Goal: Information Seeking & Learning: Learn about a topic

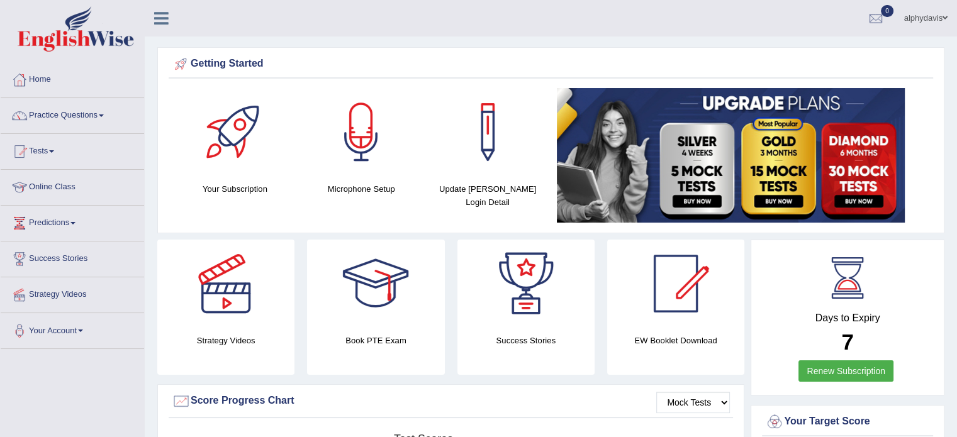
click at [103, 114] on link "Practice Questions" at bounding box center [72, 113] width 143 height 31
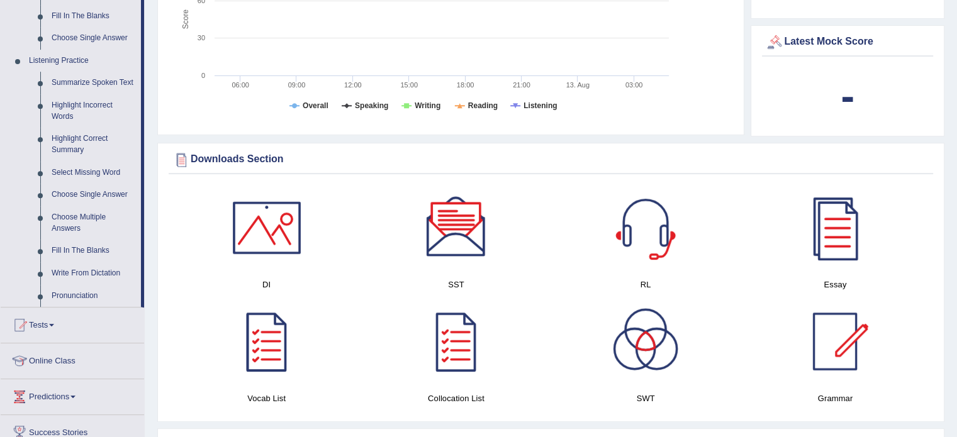
scroll to position [511, 0]
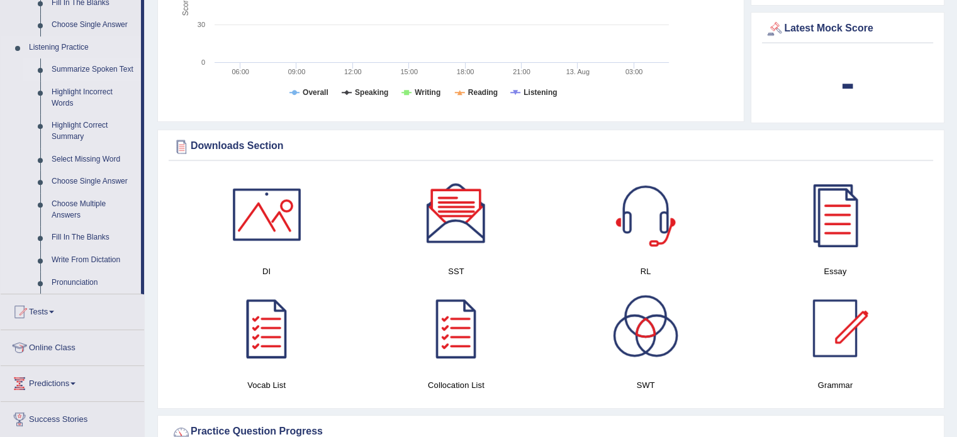
click at [106, 67] on link "Summarize Spoken Text" at bounding box center [93, 69] width 95 height 23
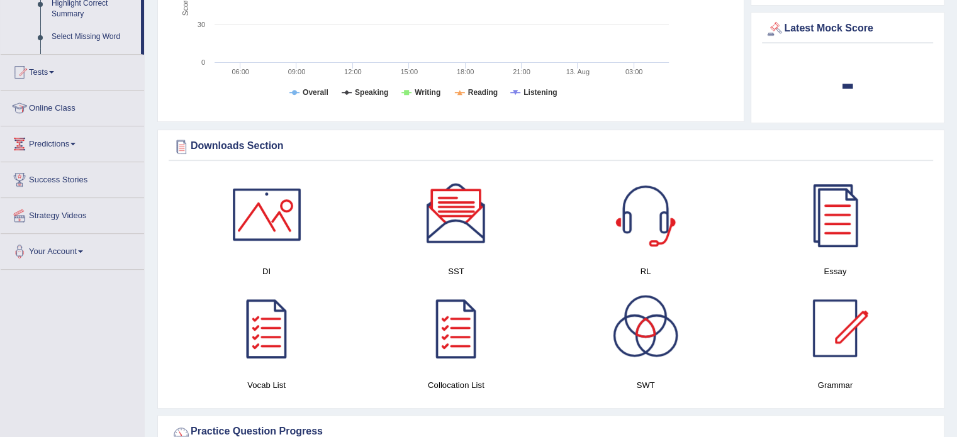
scroll to position [470, 0]
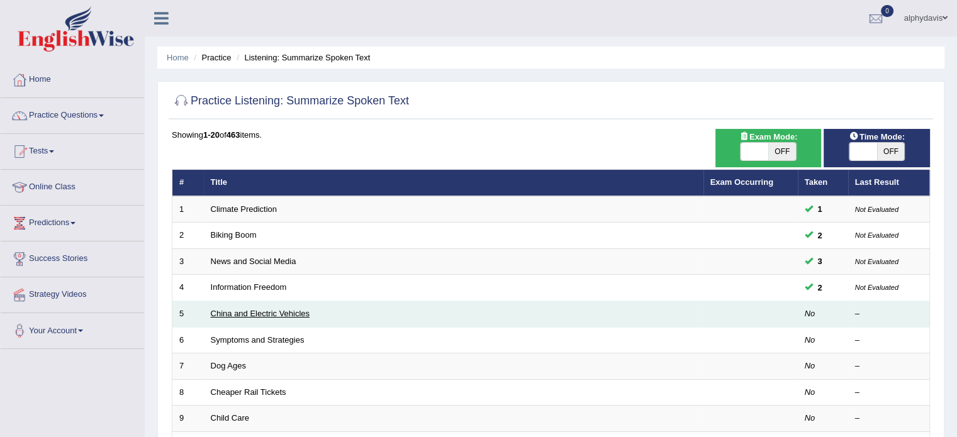
click at [230, 314] on link "China and Electric Vehicles" at bounding box center [260, 313] width 99 height 9
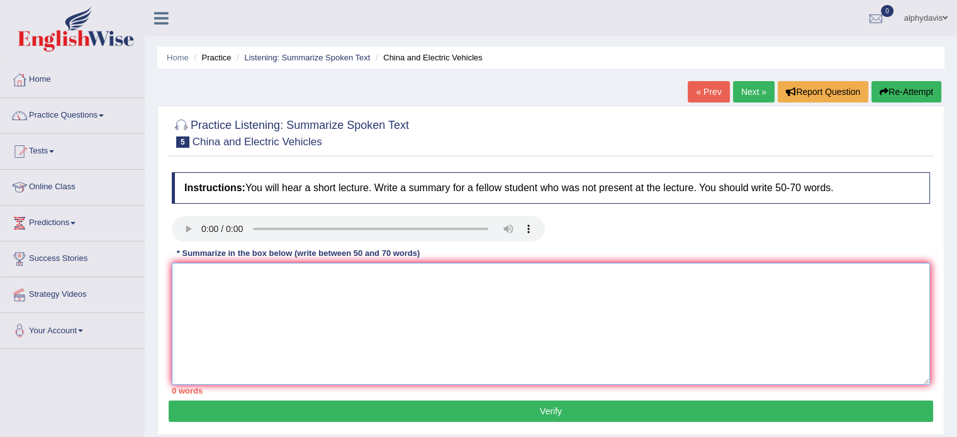
click at [284, 299] on textarea at bounding box center [551, 324] width 758 height 122
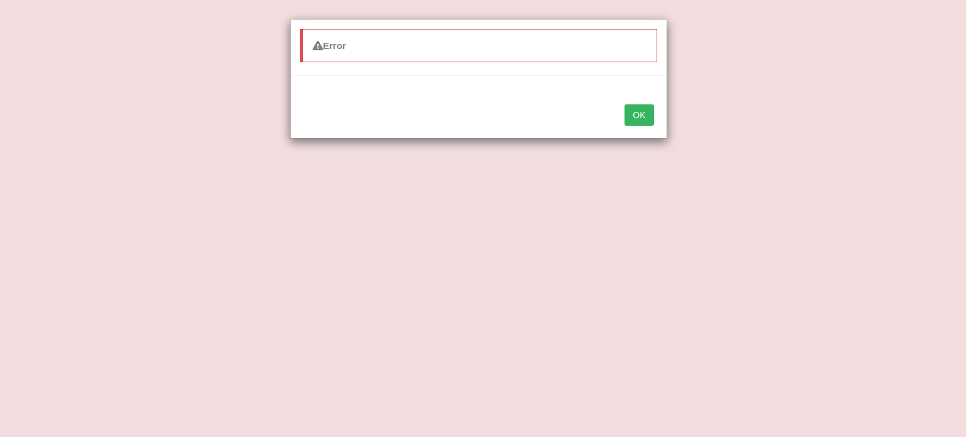
type textarea "The global insitutute increase the society sonsumerer china government 60 pound…"
click at [645, 115] on button "OK" at bounding box center [639, 114] width 29 height 21
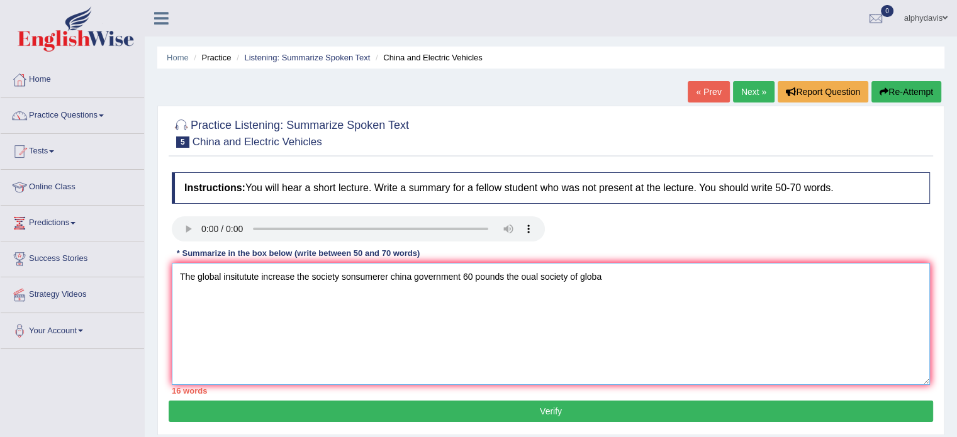
click at [601, 276] on textarea "The global insitutute increase the society sonsumerer china government 60 pound…" at bounding box center [551, 324] width 758 height 122
type textarea "The global insitutute increase the society sonsumerer china government 60 pound…"
click at [613, 415] on button "Verify" at bounding box center [551, 411] width 764 height 21
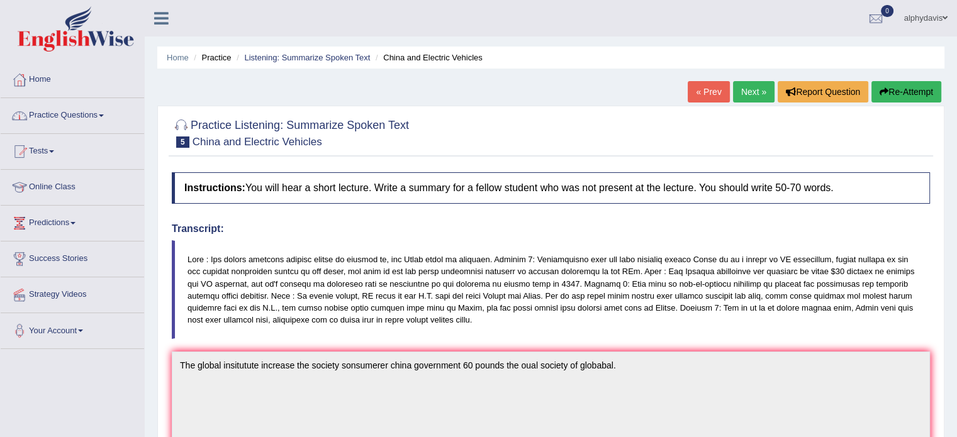
click at [102, 117] on link "Practice Questions" at bounding box center [72, 113] width 143 height 31
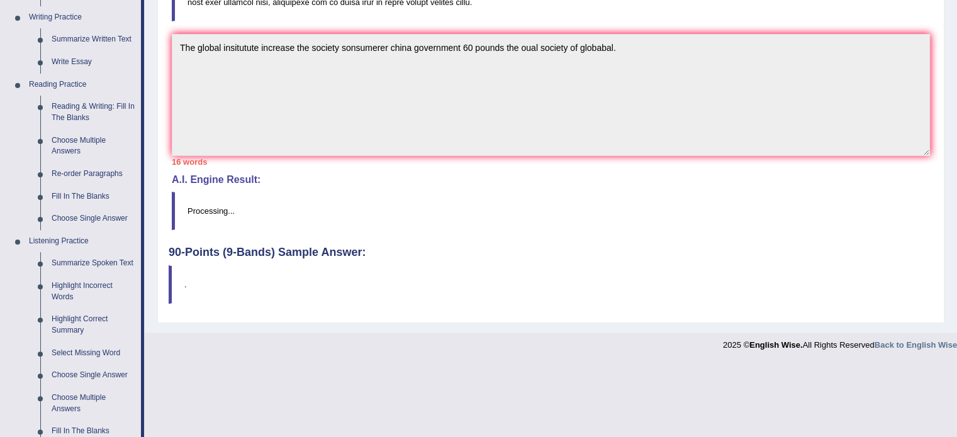
scroll to position [319, 0]
click at [58, 112] on link "Reading & Writing: Fill In The Blanks" at bounding box center [93, 110] width 95 height 33
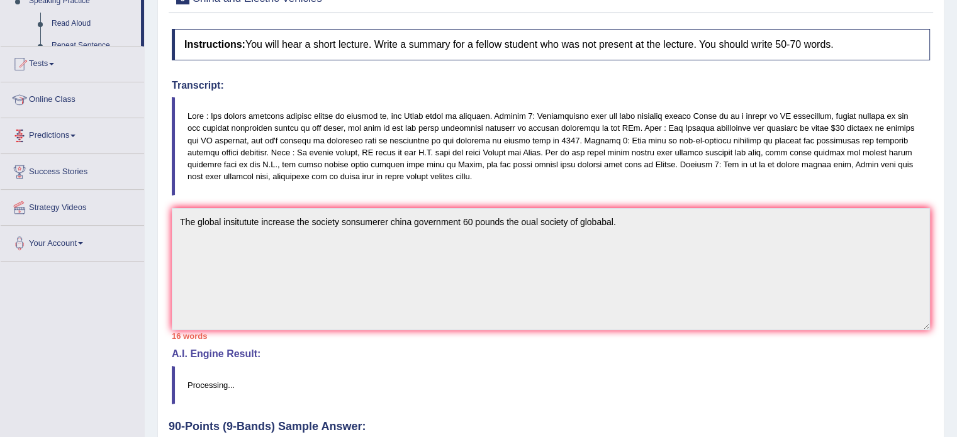
scroll to position [242, 0]
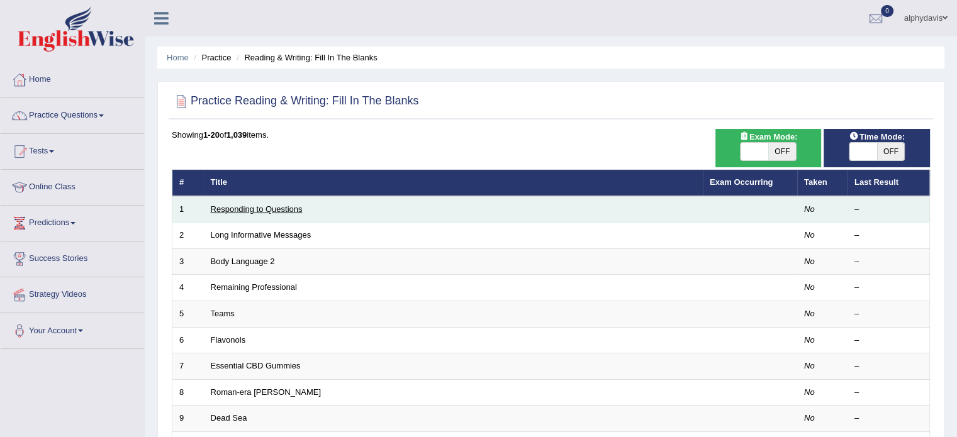
click at [221, 206] on link "Responding to Questions" at bounding box center [257, 208] width 92 height 9
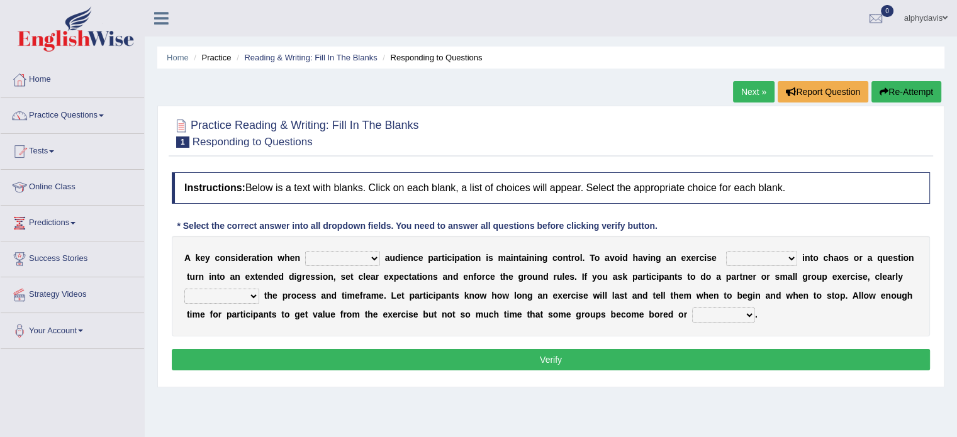
click at [375, 254] on select "incorporating increasing incurring indicating" at bounding box center [342, 258] width 75 height 15
select select "indicating"
click at [305, 251] on select "incorporating increasing incurring indicating" at bounding box center [342, 258] width 75 height 15
click at [789, 257] on select "deteriorate determine deliver demonstrate" at bounding box center [761, 258] width 71 height 15
select select "determine"
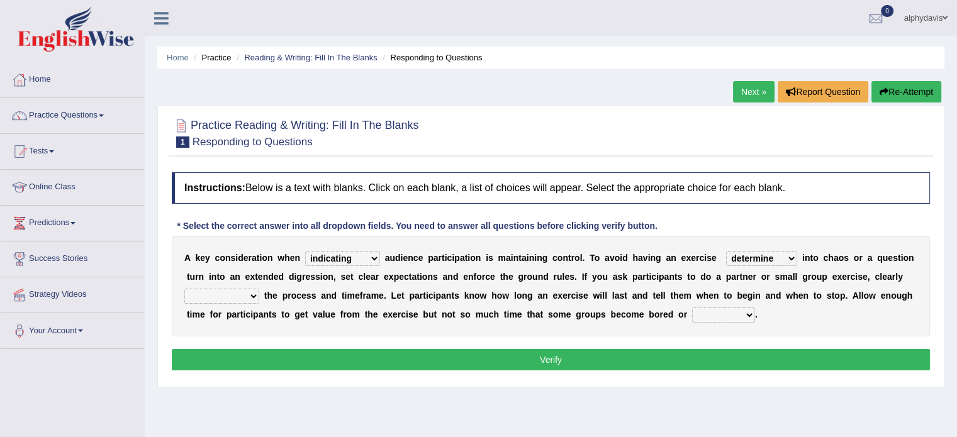
click at [726, 251] on select "deteriorate determine deliver demonstrate" at bounding box center [761, 258] width 71 height 15
click at [793, 257] on select "deteriorate determine deliver demonstrate" at bounding box center [761, 258] width 71 height 15
click at [247, 296] on select "communicate confirm accumulate commit" at bounding box center [221, 296] width 75 height 15
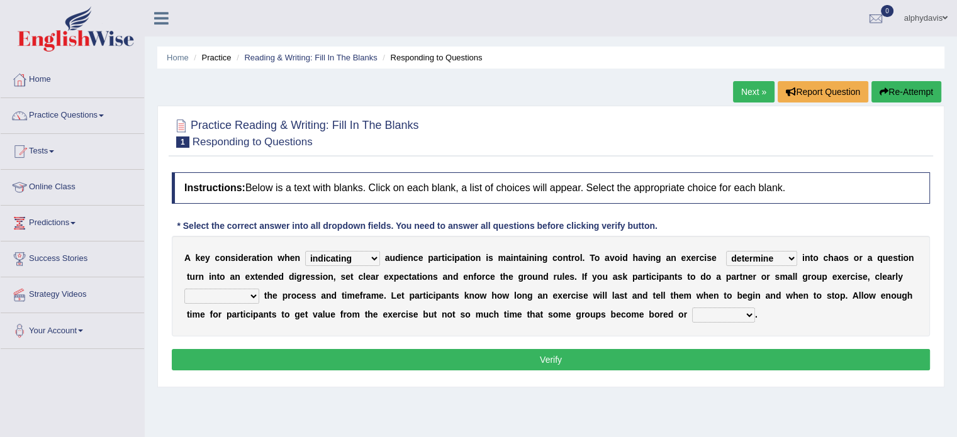
select select "accumulate"
click at [184, 289] on select "communicate confirm accumulate commit" at bounding box center [221, 296] width 75 height 15
click at [747, 314] on select "destroyed distracted disobeyed divided" at bounding box center [723, 315] width 63 height 15
select select "destroyed"
click at [692, 308] on select "destroyed distracted disobeyed divided" at bounding box center [723, 315] width 63 height 15
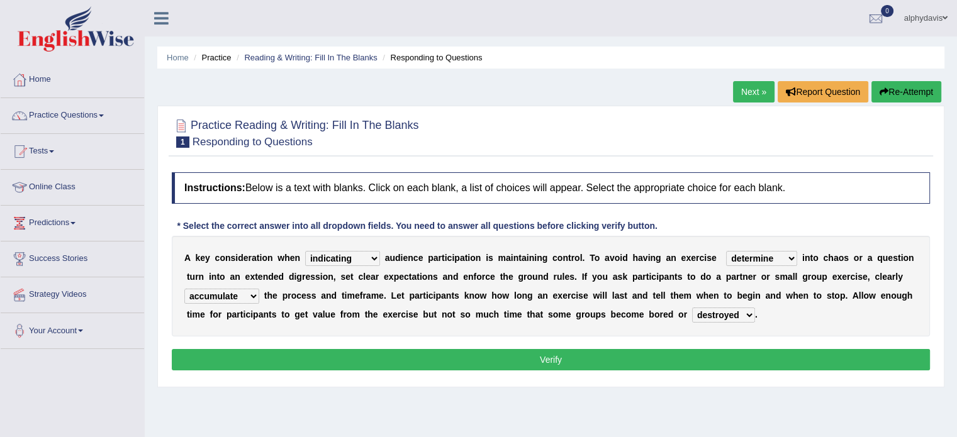
click at [649, 367] on button "Verify" at bounding box center [551, 359] width 758 height 21
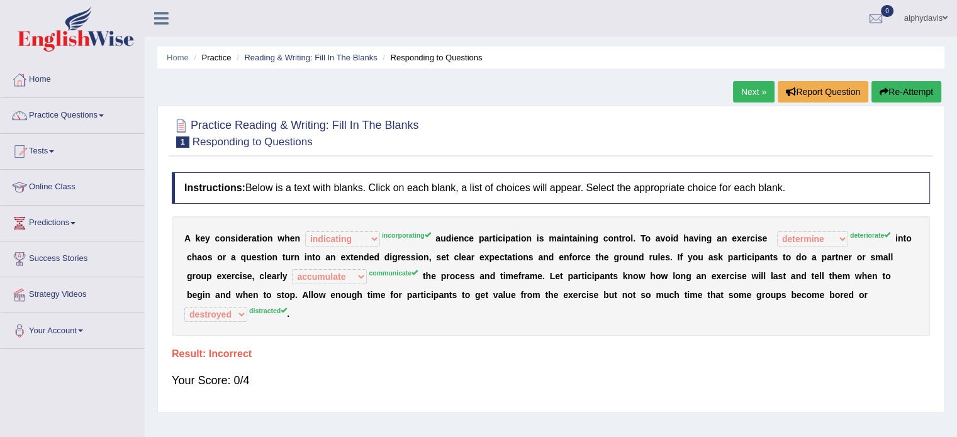
click at [104, 115] on span at bounding box center [101, 115] width 5 height 3
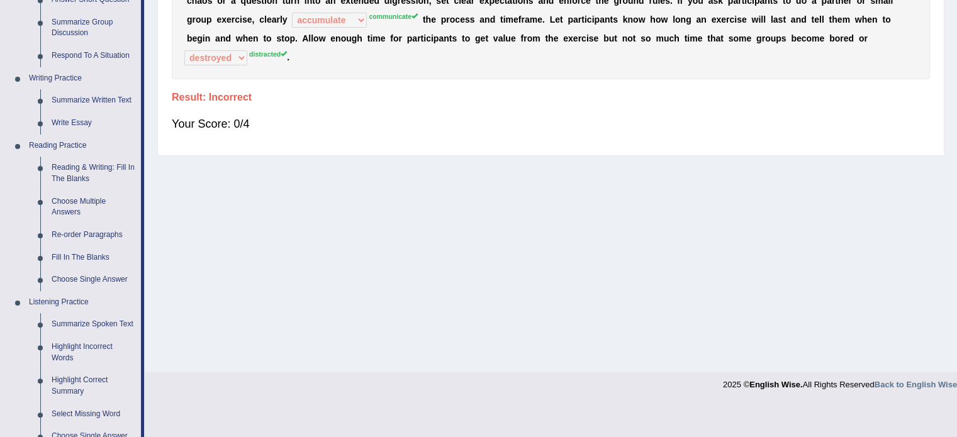
scroll to position [243, 0]
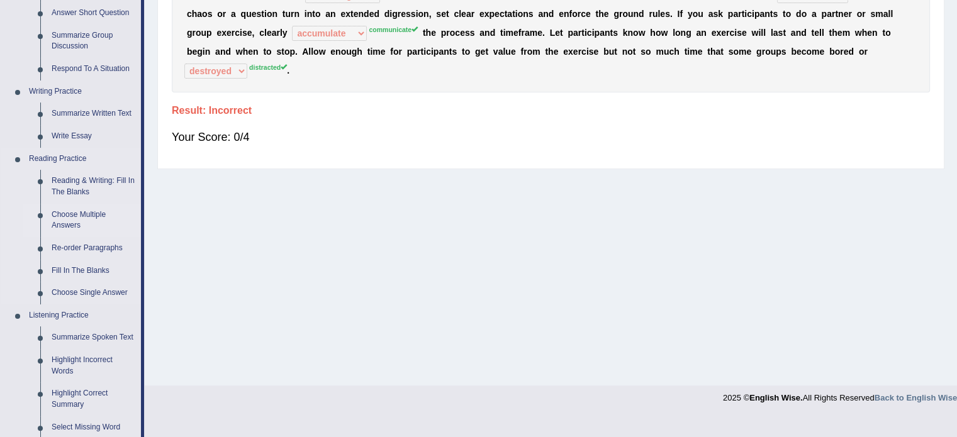
click at [62, 224] on link "Choose Multiple Answers" at bounding box center [93, 220] width 95 height 33
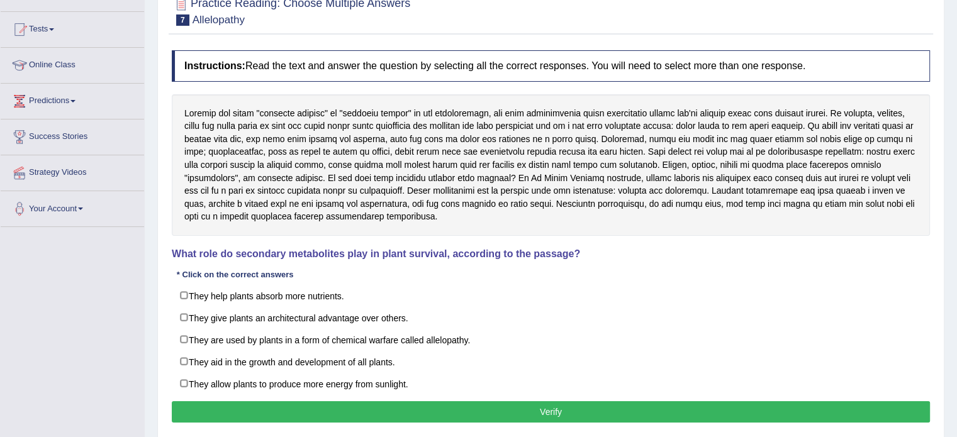
scroll to position [123, 0]
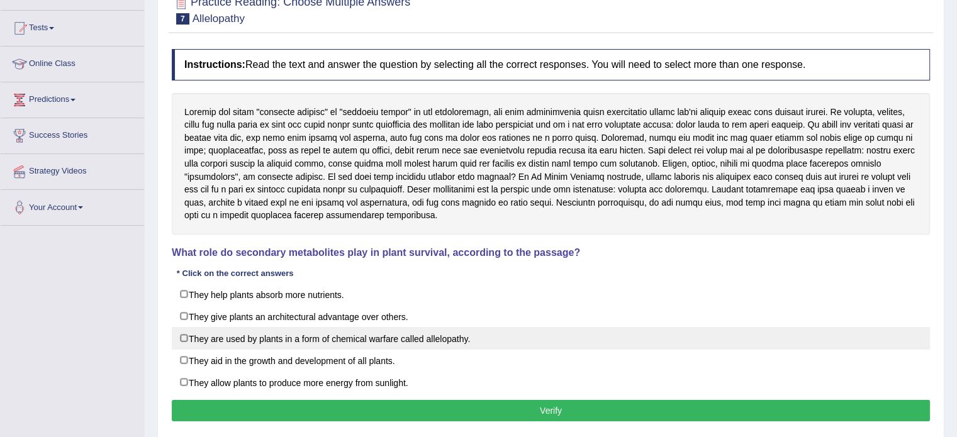
click at [184, 334] on label "They are used by plants in a form of chemical warfare called allelopathy." at bounding box center [551, 338] width 758 height 23
checkbox input "true"
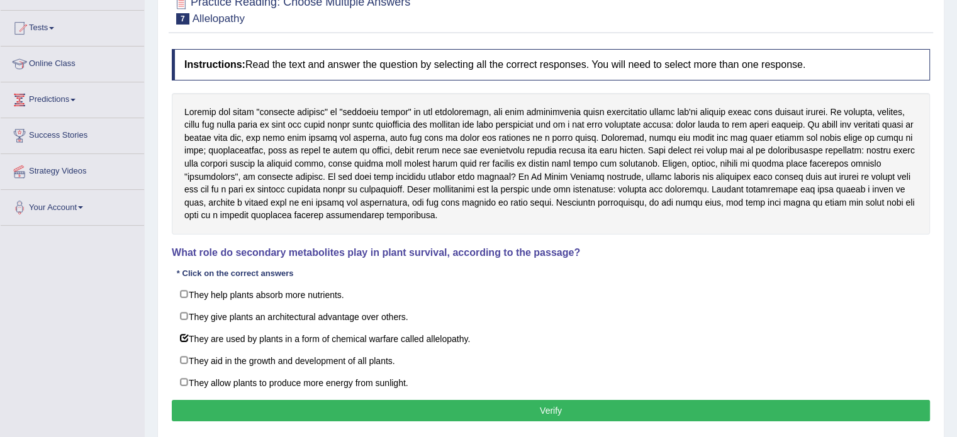
click at [236, 408] on button "Verify" at bounding box center [551, 410] width 758 height 21
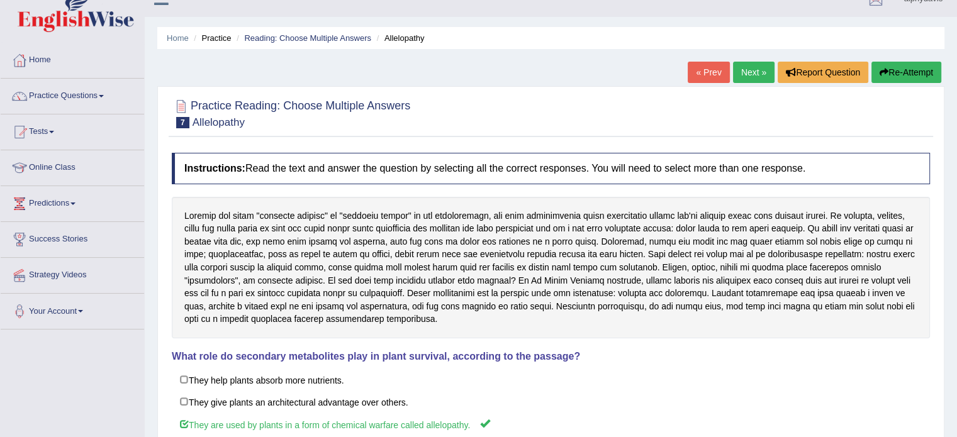
scroll to position [19, 0]
click at [103, 96] on link "Practice Questions" at bounding box center [72, 94] width 143 height 31
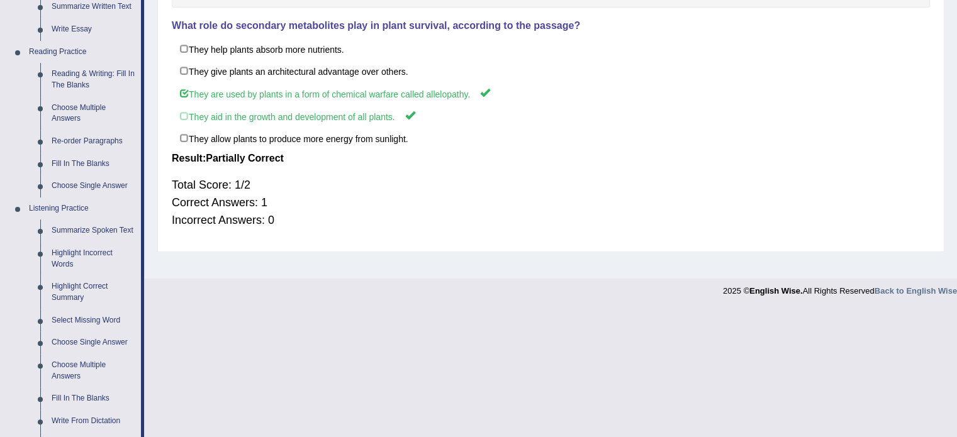
scroll to position [349, 0]
click at [74, 140] on link "Re-order Paragraphs" at bounding box center [93, 142] width 95 height 23
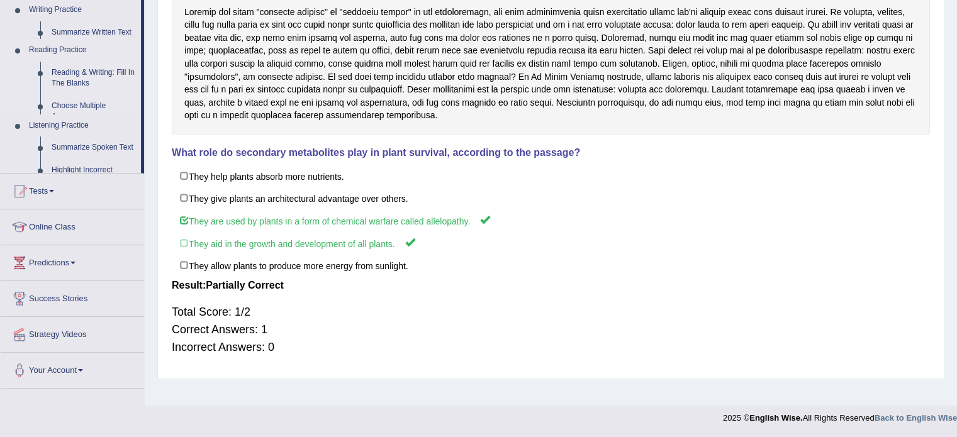
scroll to position [223, 0]
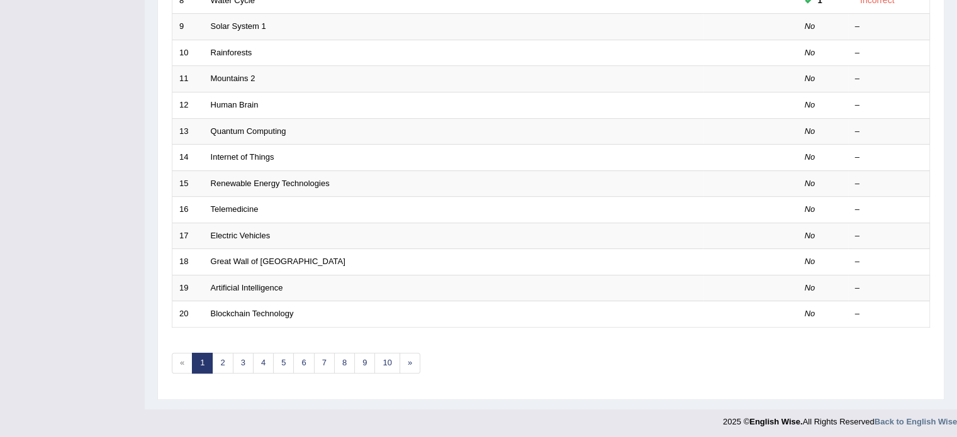
scroll to position [372, 0]
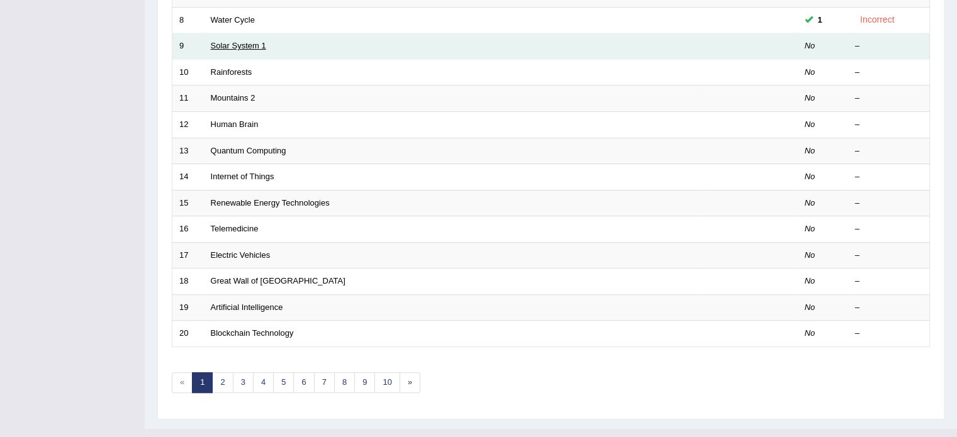
click at [260, 41] on link "Solar System 1" at bounding box center [238, 45] width 55 height 9
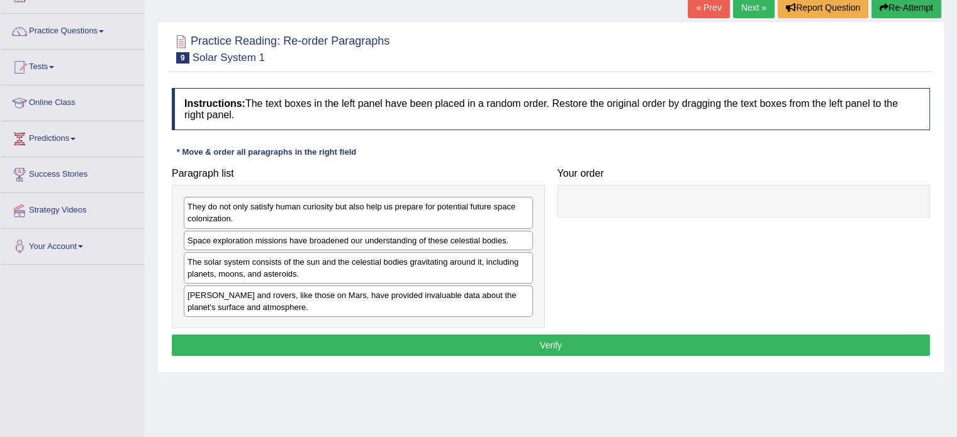
scroll to position [91, 0]
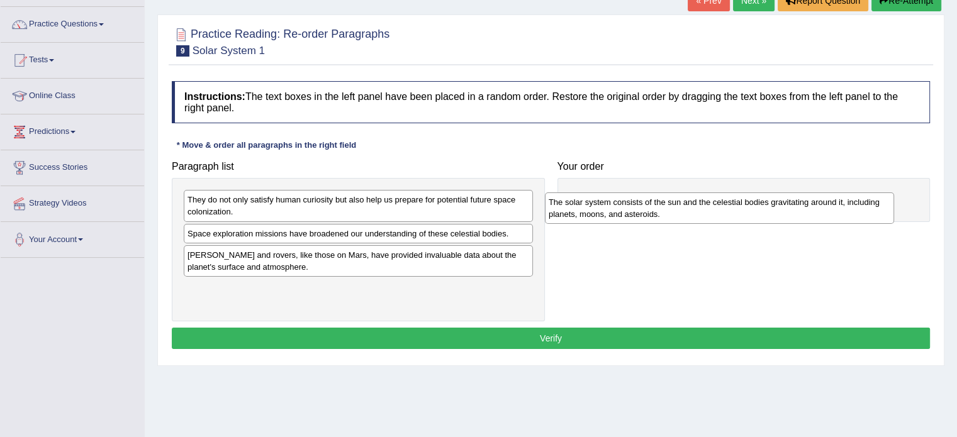
drag, startPoint x: 332, startPoint y: 259, endPoint x: 694, endPoint y: 206, distance: 366.1
click at [694, 206] on div "The solar system consists of the sun and the celestial bodies gravitating aroun…" at bounding box center [719, 207] width 349 height 31
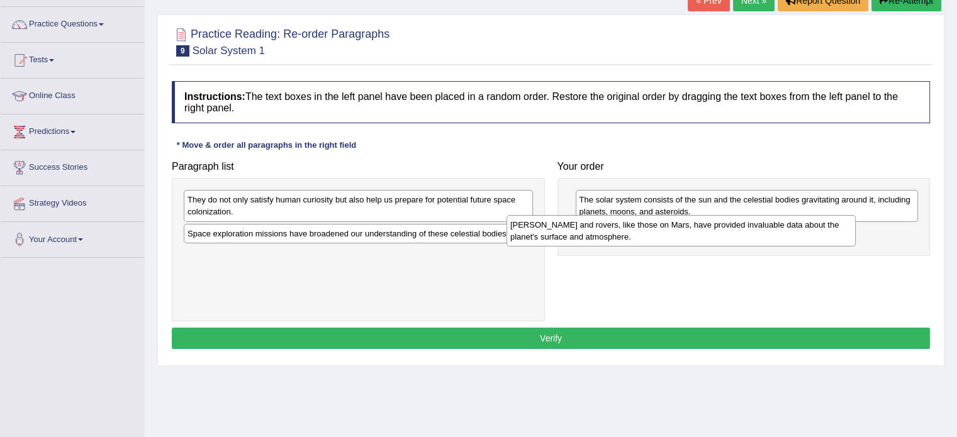
drag, startPoint x: 434, startPoint y: 261, endPoint x: 767, endPoint y: 236, distance: 334.3
click at [767, 236] on div "Landers and rovers, like those on Mars, have provided invaluable data about the…" at bounding box center [680, 230] width 349 height 31
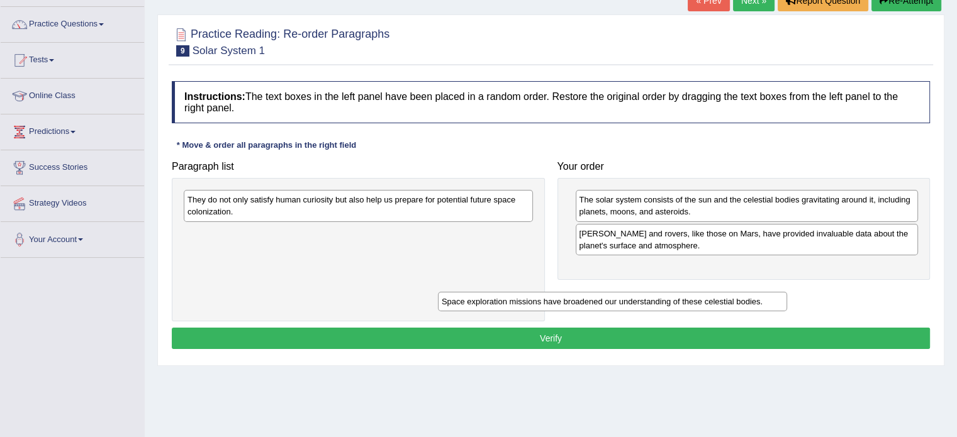
drag, startPoint x: 354, startPoint y: 230, endPoint x: 623, endPoint y: 238, distance: 268.7
click at [623, 292] on div "Space exploration missions have broadened our understanding of these celestial …" at bounding box center [612, 301] width 349 height 19
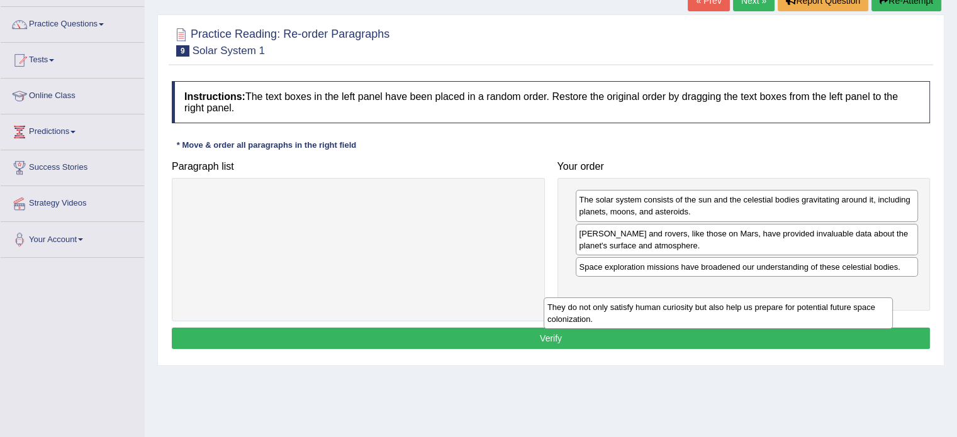
drag, startPoint x: 460, startPoint y: 206, endPoint x: 838, endPoint y: 311, distance: 391.9
click at [838, 311] on div "They do not only satisfy human curiosity but also help us prepare for potential…" at bounding box center [717, 313] width 349 height 31
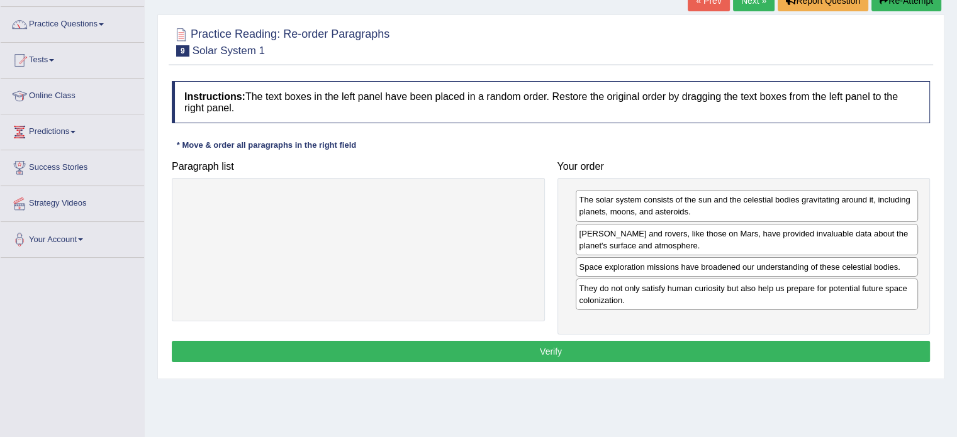
click at [626, 349] on button "Verify" at bounding box center [551, 351] width 758 height 21
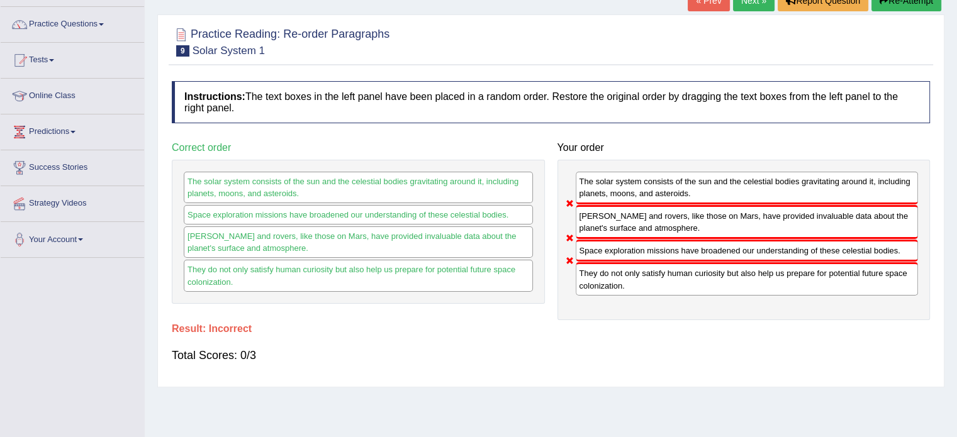
click at [918, 1] on button "Re-Attempt" at bounding box center [906, 0] width 70 height 21
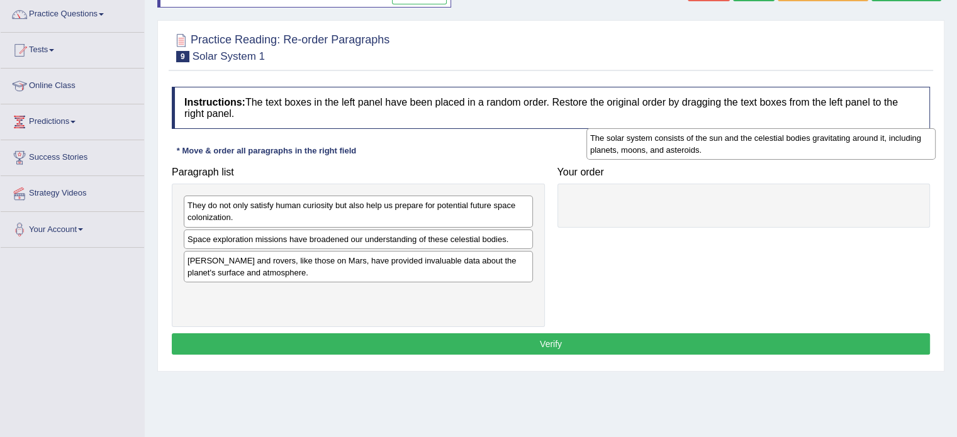
drag, startPoint x: 332, startPoint y: 268, endPoint x: 752, endPoint y: 142, distance: 438.0
click at [752, 142] on div "The solar system consists of the sun and the celestial bodies gravitating aroun…" at bounding box center [760, 143] width 349 height 31
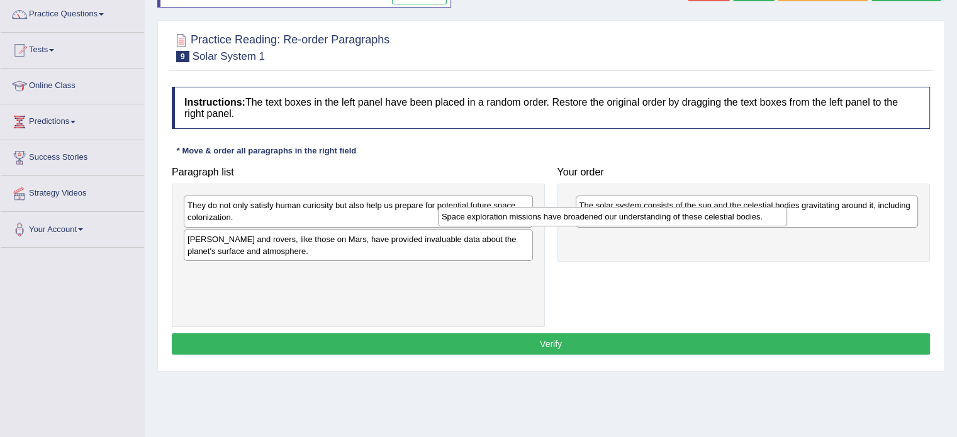
drag, startPoint x: 408, startPoint y: 236, endPoint x: 819, endPoint y: 222, distance: 411.6
click at [787, 222] on div "Space exploration missions have broadened our understanding of these celestial …" at bounding box center [612, 216] width 349 height 19
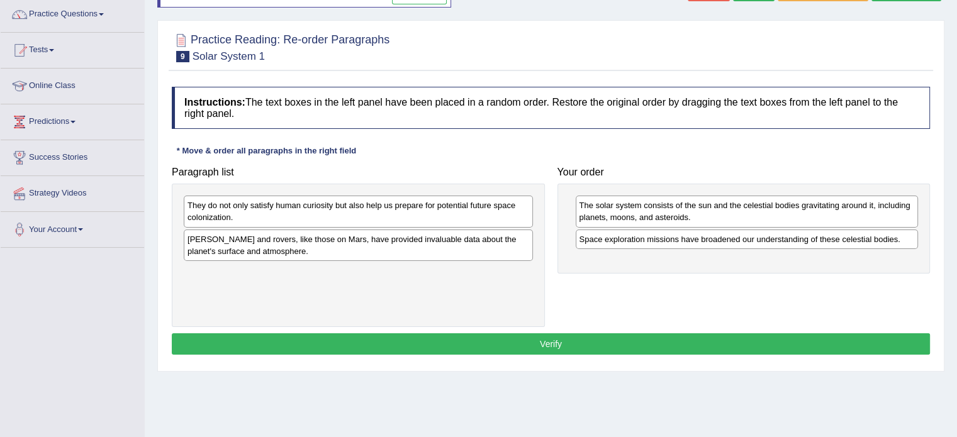
drag, startPoint x: 394, startPoint y: 240, endPoint x: 813, endPoint y: 299, distance: 423.6
click at [533, 261] on div "Landers and rovers, like those on Mars, have provided invaluable data about the…" at bounding box center [358, 245] width 349 height 31
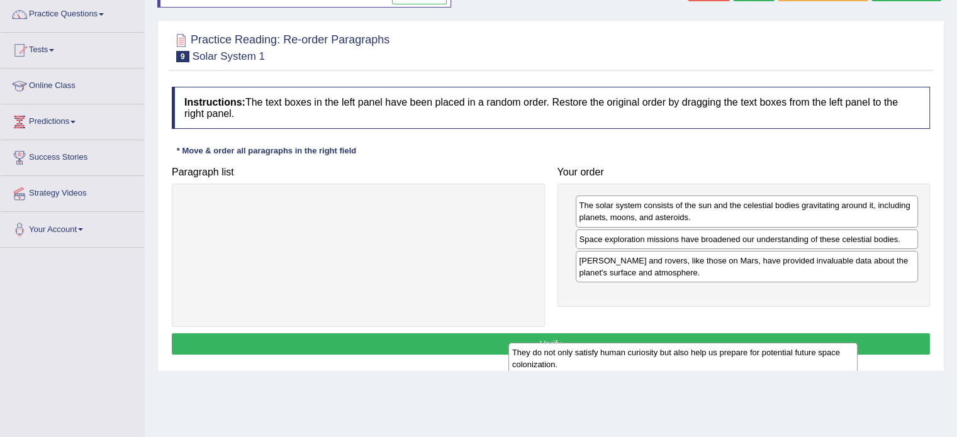
drag, startPoint x: 504, startPoint y: 208, endPoint x: 943, endPoint y: 409, distance: 482.7
click at [943, 409] on div "Home Practice Reading: Re-order Paragraphs Solar System 1 You have already give…" at bounding box center [551, 213] width 812 height 629
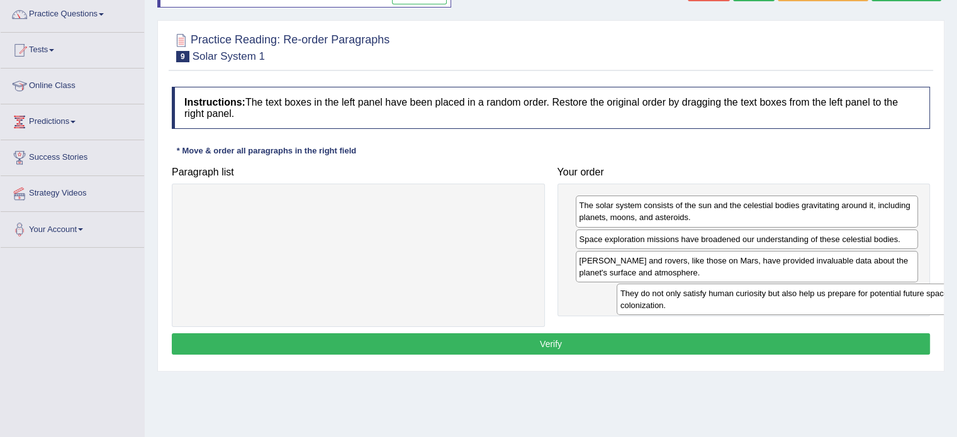
drag, startPoint x: 369, startPoint y: 208, endPoint x: 800, endPoint y: 297, distance: 439.9
click at [800, 297] on div "They do not only satisfy human curiosity but also help us prepare for potential…" at bounding box center [790, 299] width 349 height 31
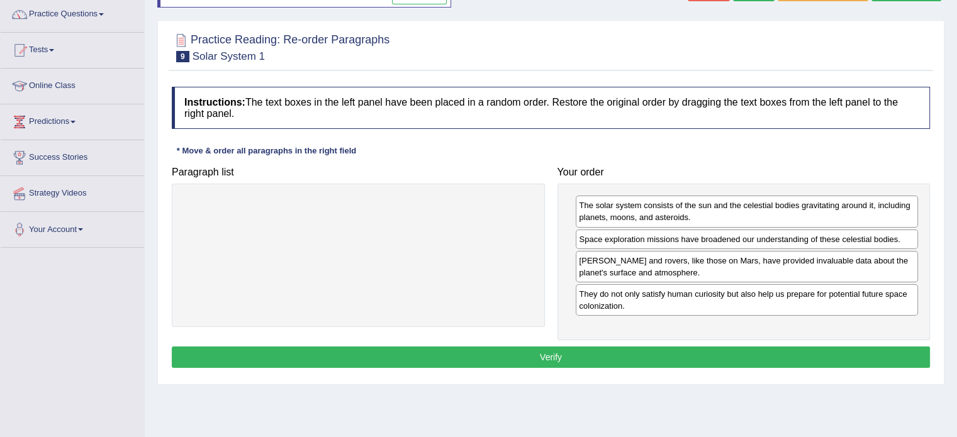
click at [615, 353] on button "Verify" at bounding box center [551, 357] width 758 height 21
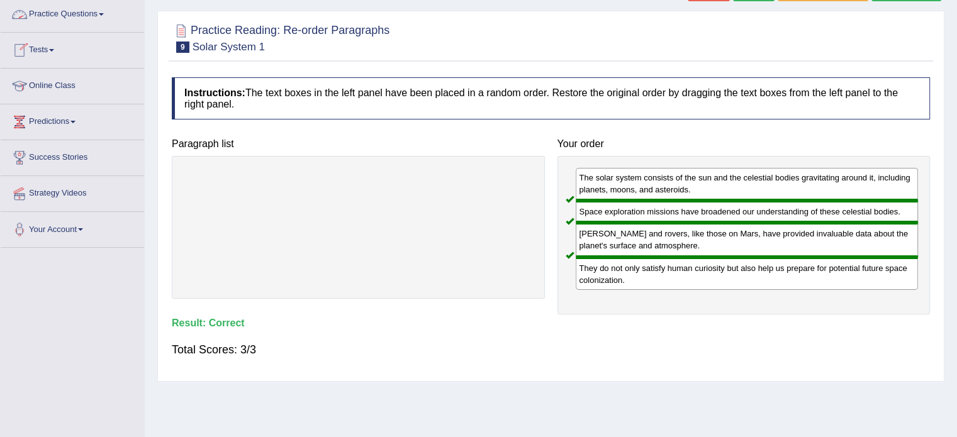
click at [104, 14] on span at bounding box center [101, 14] width 5 height 3
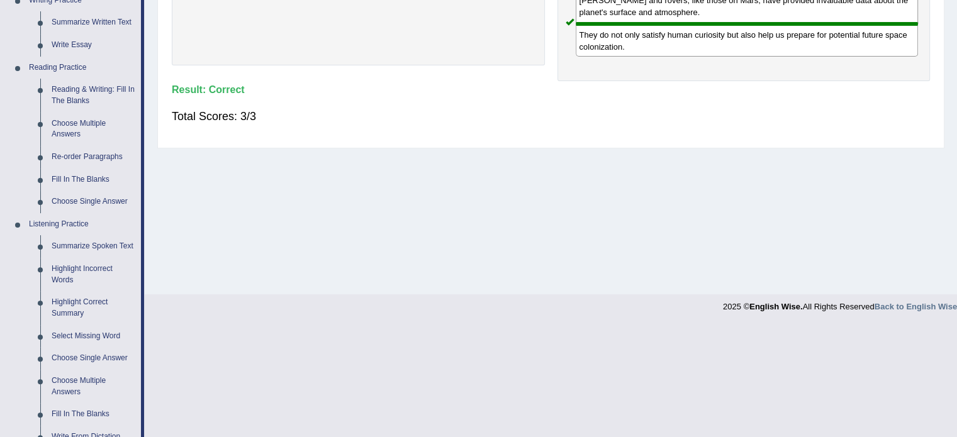
scroll to position [337, 0]
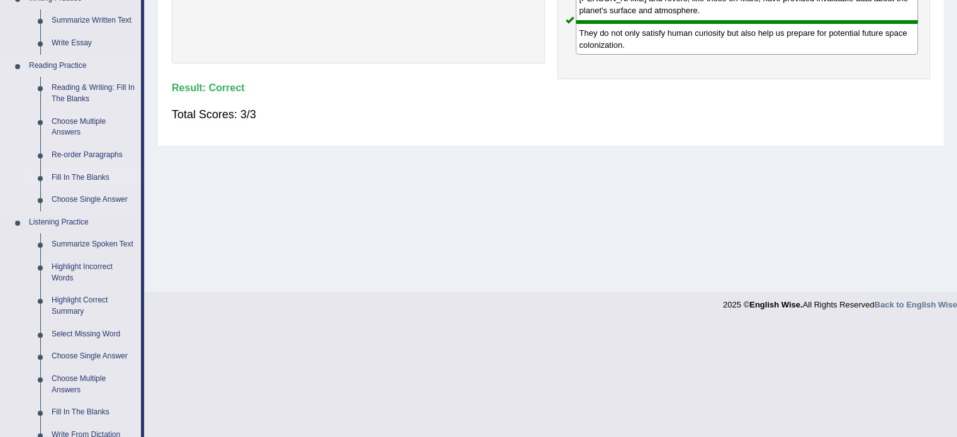
click at [72, 177] on link "Fill In The Blanks" at bounding box center [93, 178] width 95 height 23
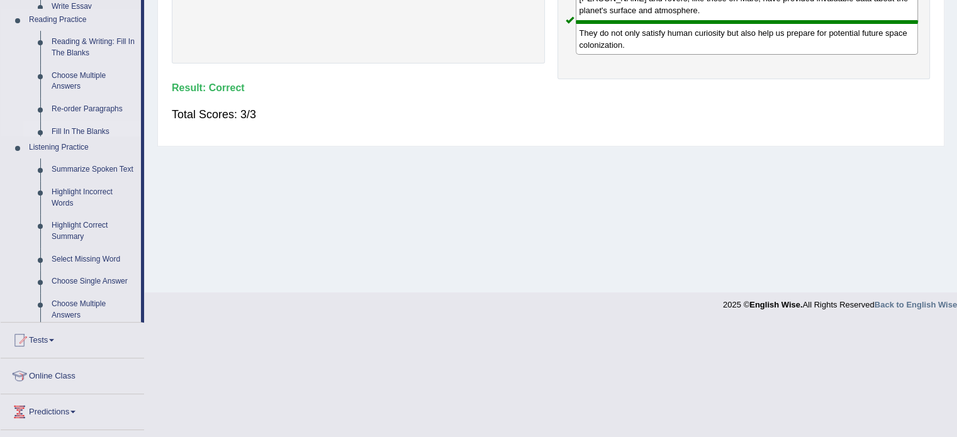
scroll to position [315, 0]
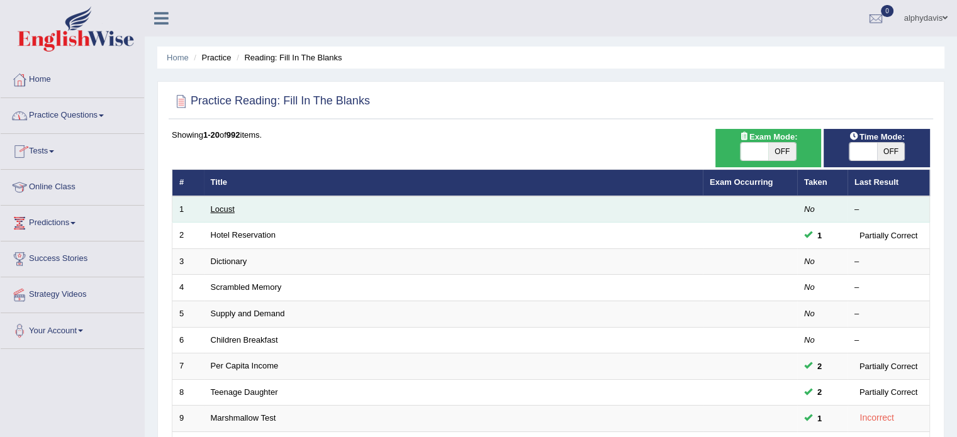
click at [219, 206] on link "Locust" at bounding box center [223, 208] width 24 height 9
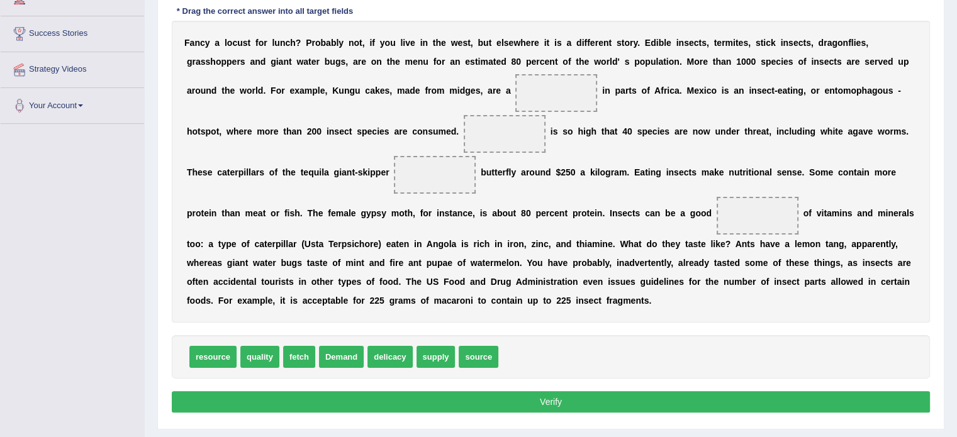
scroll to position [222, 0]
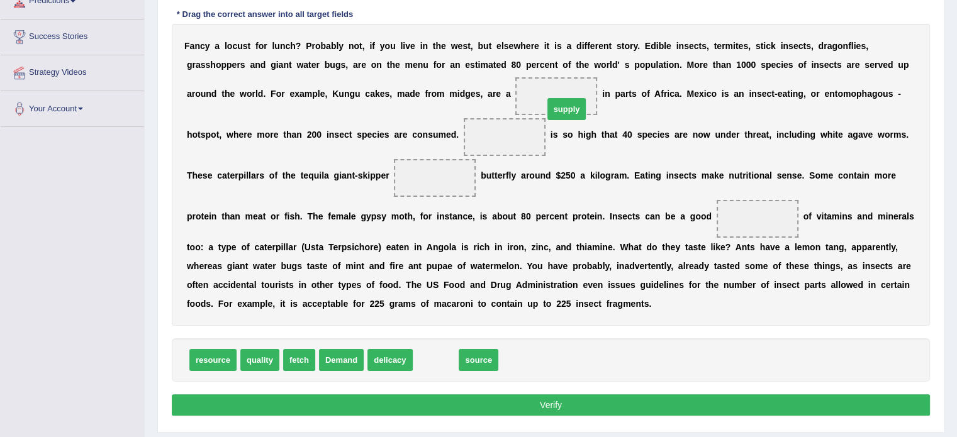
drag, startPoint x: 440, startPoint y: 359, endPoint x: 569, endPoint y: 103, distance: 286.9
drag, startPoint x: 426, startPoint y: 358, endPoint x: 497, endPoint y: 142, distance: 227.0
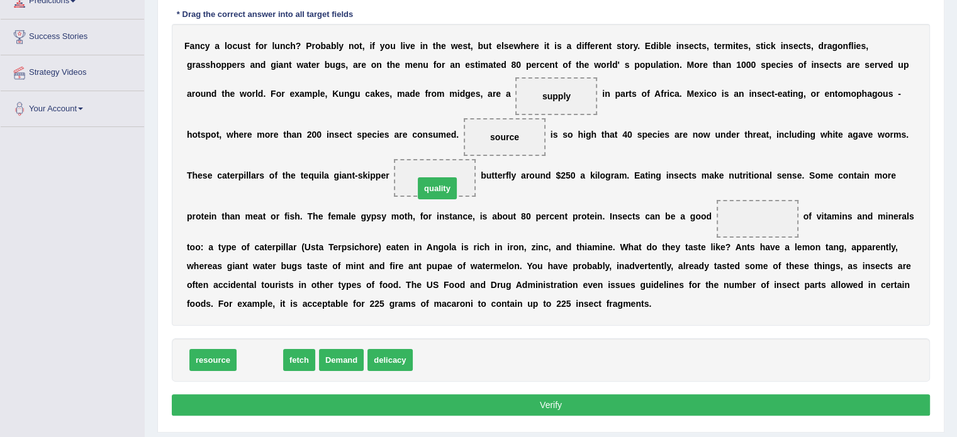
drag, startPoint x: 258, startPoint y: 357, endPoint x: 443, endPoint y: 184, distance: 252.8
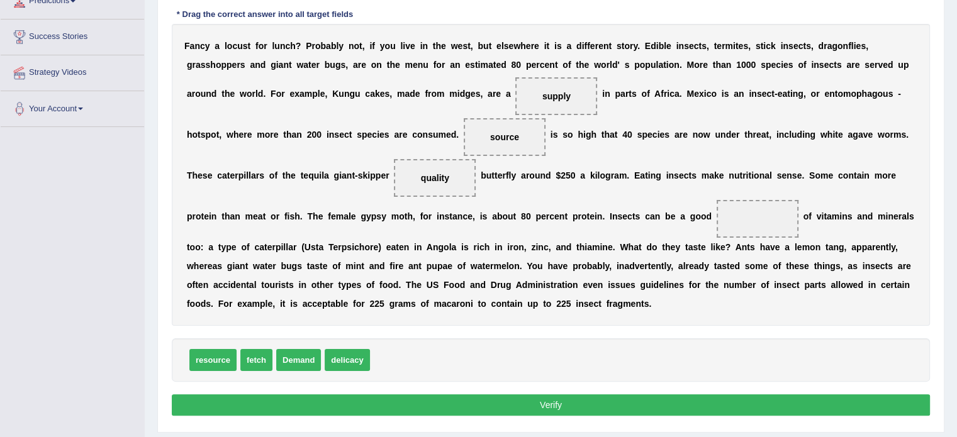
click at [360, 355] on span "delicacy" at bounding box center [347, 360] width 45 height 22
drag, startPoint x: 342, startPoint y: 362, endPoint x: 601, endPoint y: 253, distance: 280.8
click at [466, 299] on span "delicacy" at bounding box center [443, 310] width 45 height 22
drag, startPoint x: 435, startPoint y: 173, endPoint x: 716, endPoint y: 196, distance: 282.7
drag, startPoint x: 295, startPoint y: 360, endPoint x: 433, endPoint y: 187, distance: 220.6
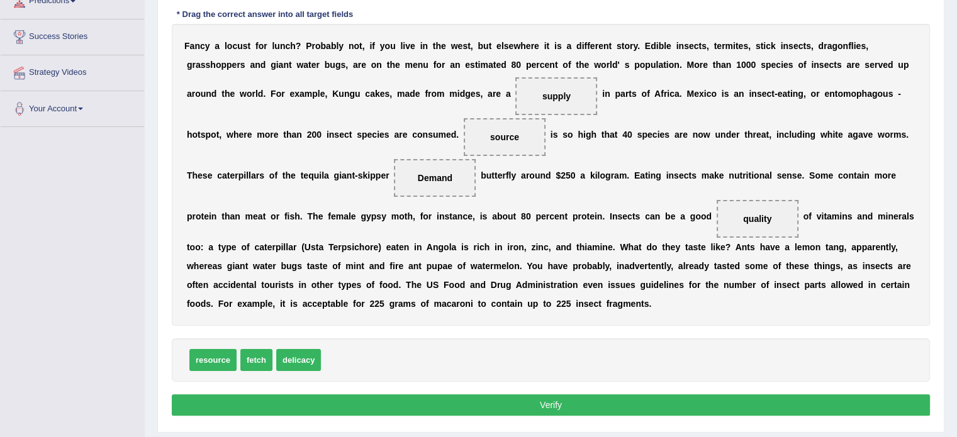
click at [415, 406] on button "Verify" at bounding box center [551, 404] width 758 height 21
